Goal: Information Seeking & Learning: Learn about a topic

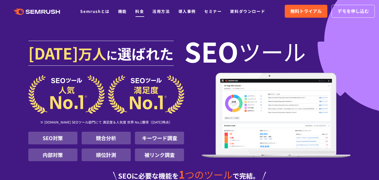
click at [138, 13] on link "料金" at bounding box center [139, 11] width 9 height 6
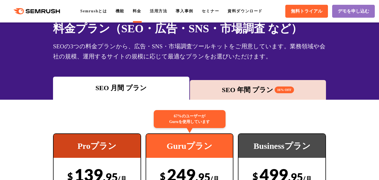
click at [243, 90] on div "SEO 年間 プラン 16% OFF" at bounding box center [258, 90] width 131 height 10
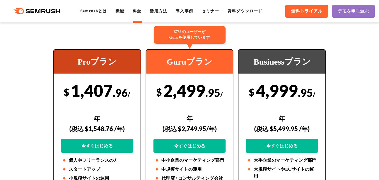
scroll to position [56, 0]
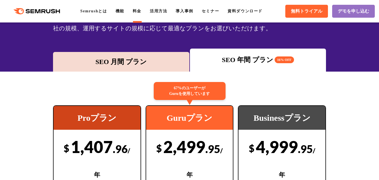
click at [127, 62] on div "SEO 月間 プラン" at bounding box center [121, 62] width 131 height 10
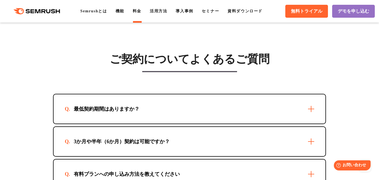
scroll to position [1656, 0]
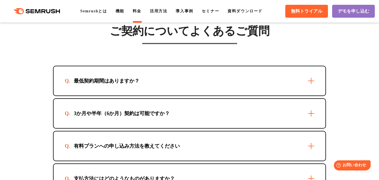
click at [310, 74] on div "最低契約期間はありますか？" at bounding box center [190, 80] width 272 height 29
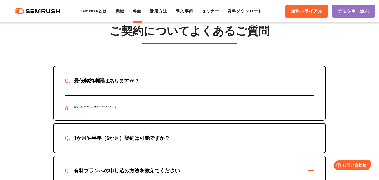
scroll to position [1684, 0]
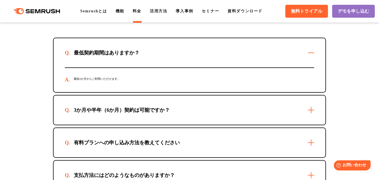
click at [312, 104] on div "3か月や半年（6か月）契約は可能ですか？" at bounding box center [190, 109] width 272 height 29
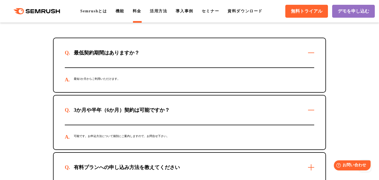
scroll to position [1740, 0]
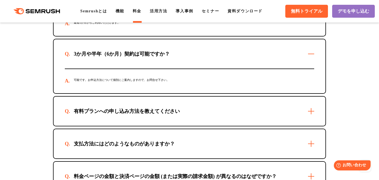
click at [310, 105] on div "有料プランへの申し込み方法を教えてください" at bounding box center [190, 111] width 272 height 29
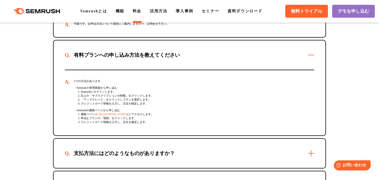
scroll to position [1824, 0]
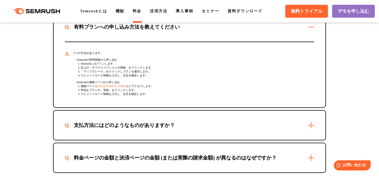
click at [314, 124] on div "支払方法にはどのようなものがありますか？" at bounding box center [190, 125] width 272 height 29
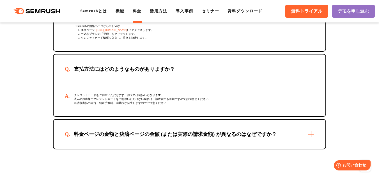
scroll to position [1909, 0]
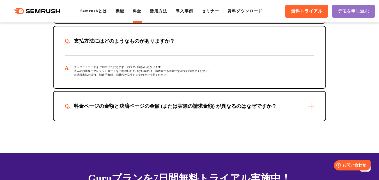
click at [310, 102] on div "料金ページの金額と決済ページの金額 (または実際の請求金額) が異なるのはなぜですか？" at bounding box center [190, 106] width 272 height 29
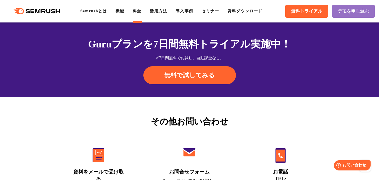
scroll to position [2189, 0]
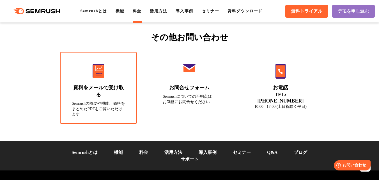
click at [101, 78] on img at bounding box center [99, 71] width 12 height 14
